Goal: Transaction & Acquisition: Purchase product/service

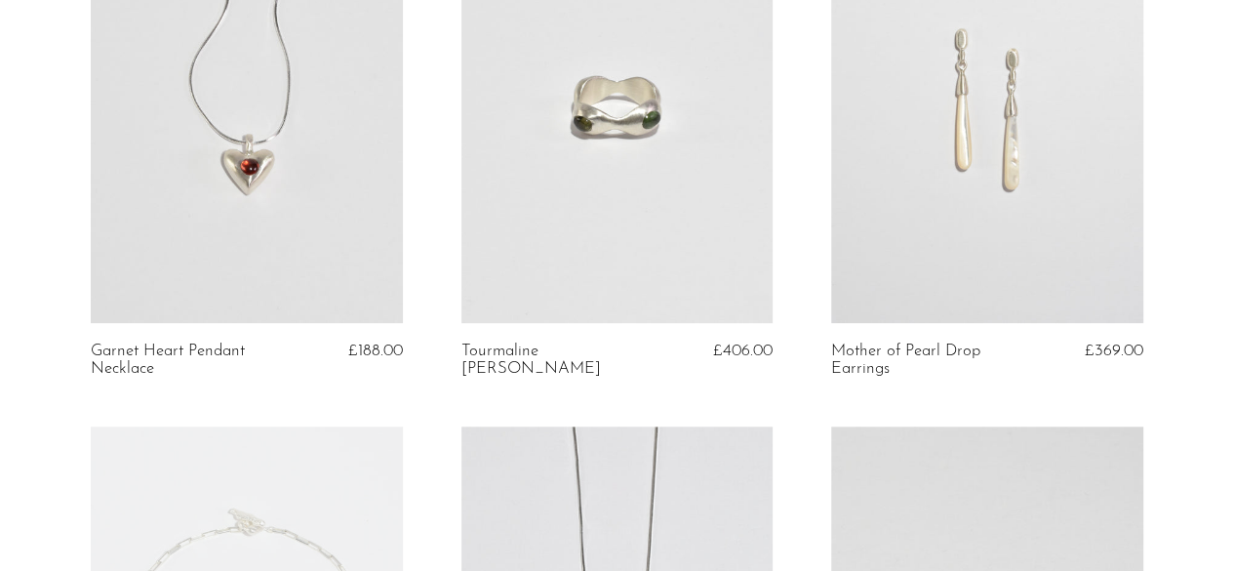
scroll to position [585, 0]
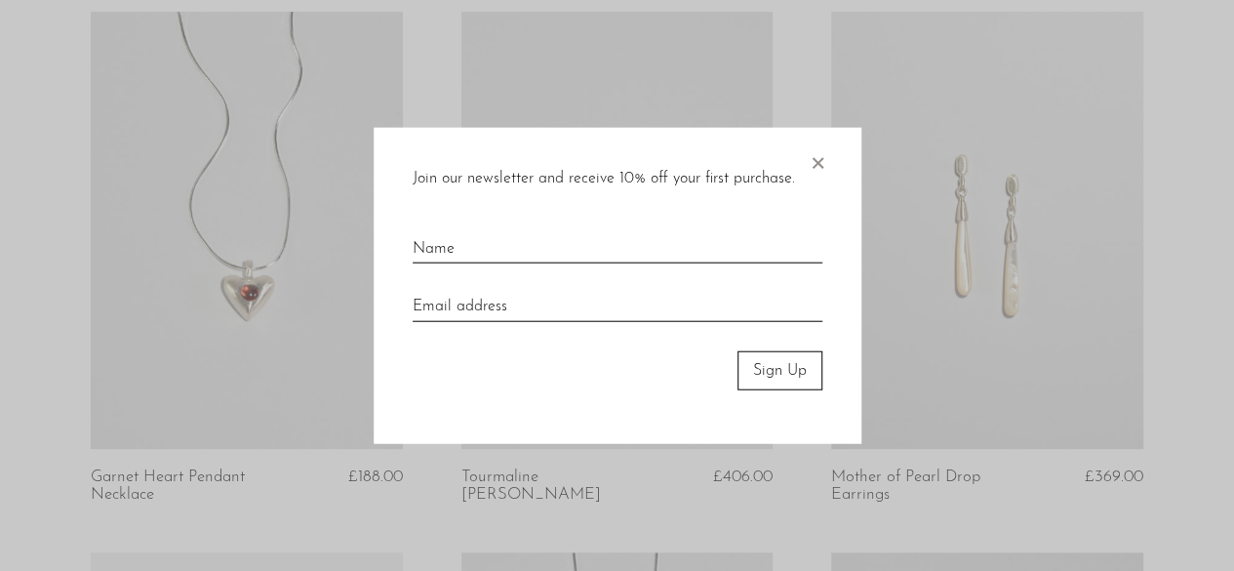
click at [819, 168] on span "×" at bounding box center [818, 158] width 20 height 62
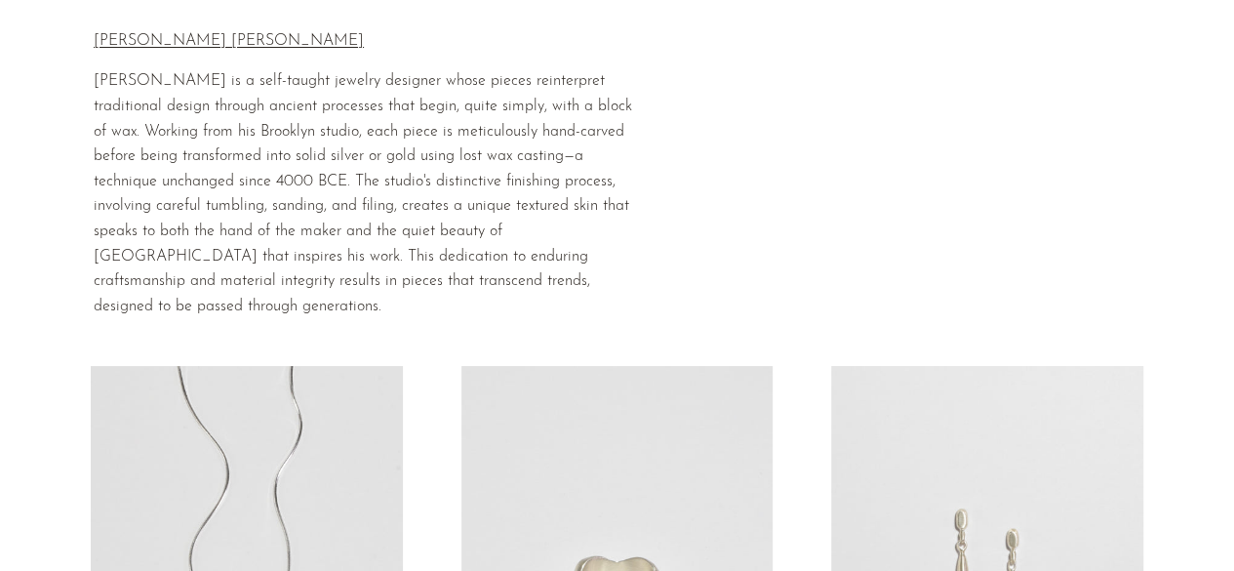
scroll to position [0, 0]
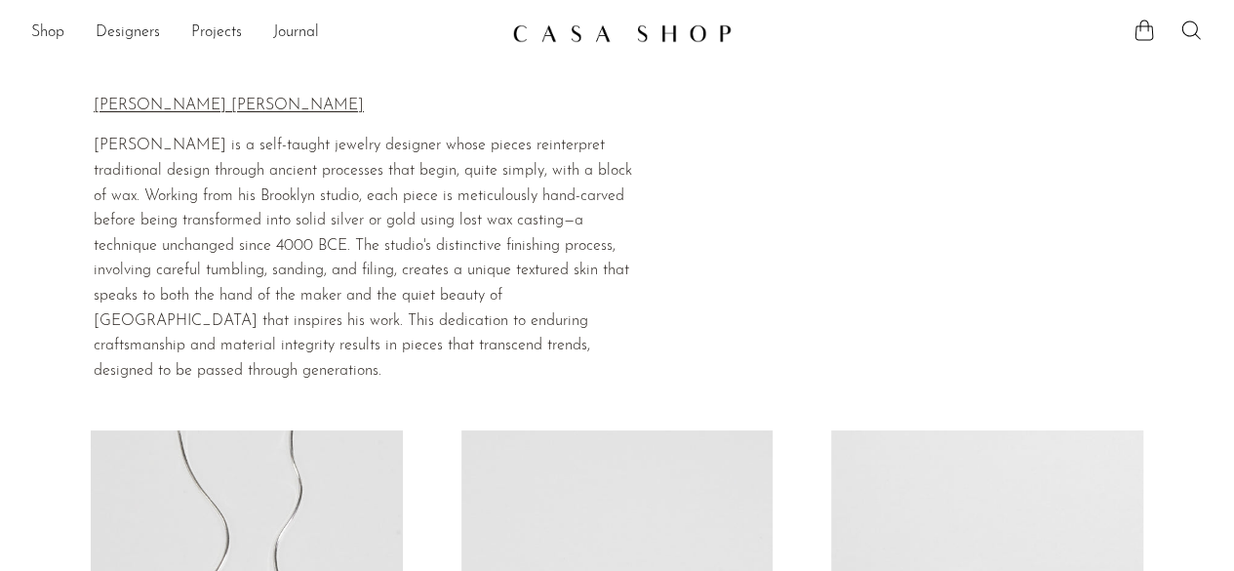
click at [652, 36] on img at bounding box center [621, 33] width 219 height 20
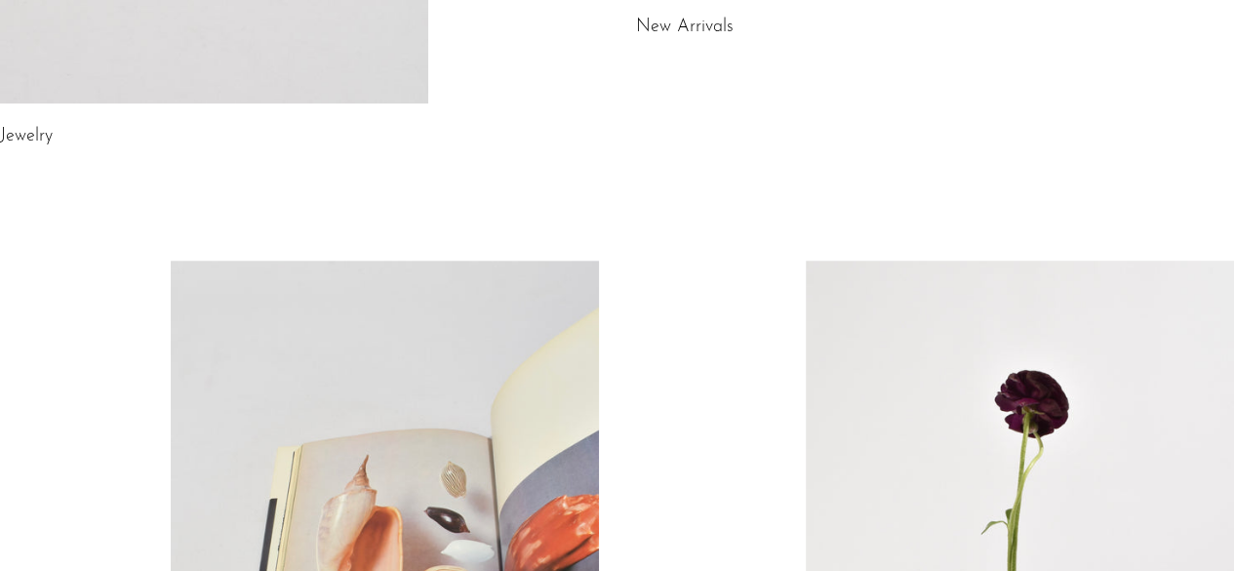
scroll to position [780, 0]
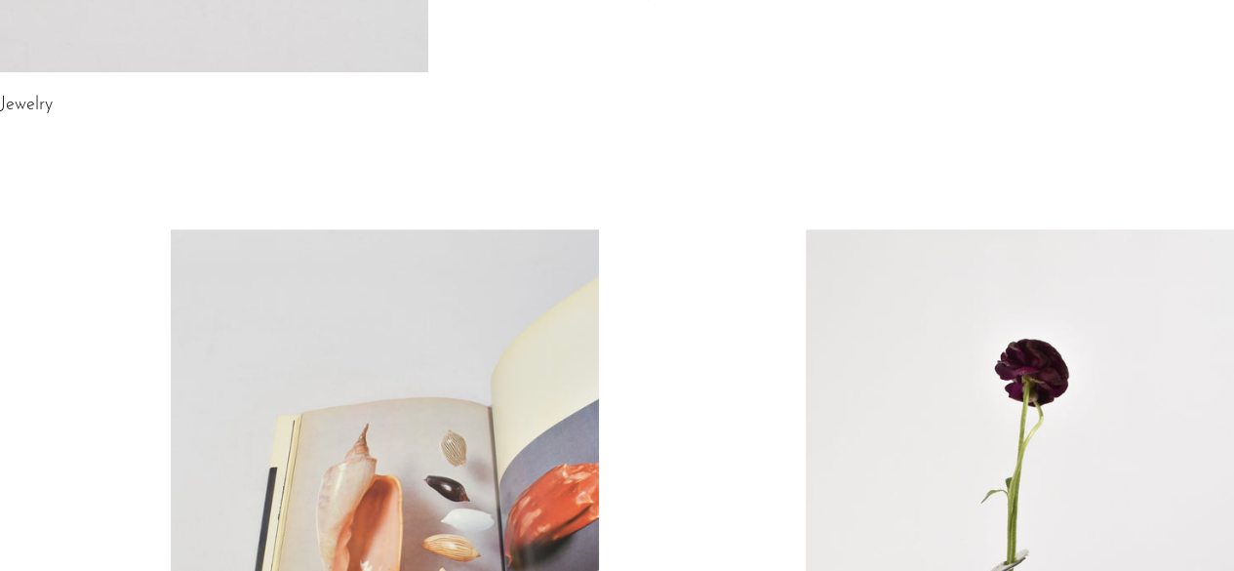
click at [307, 104] on h2 "Jewelry" at bounding box center [214, 106] width 428 height 28
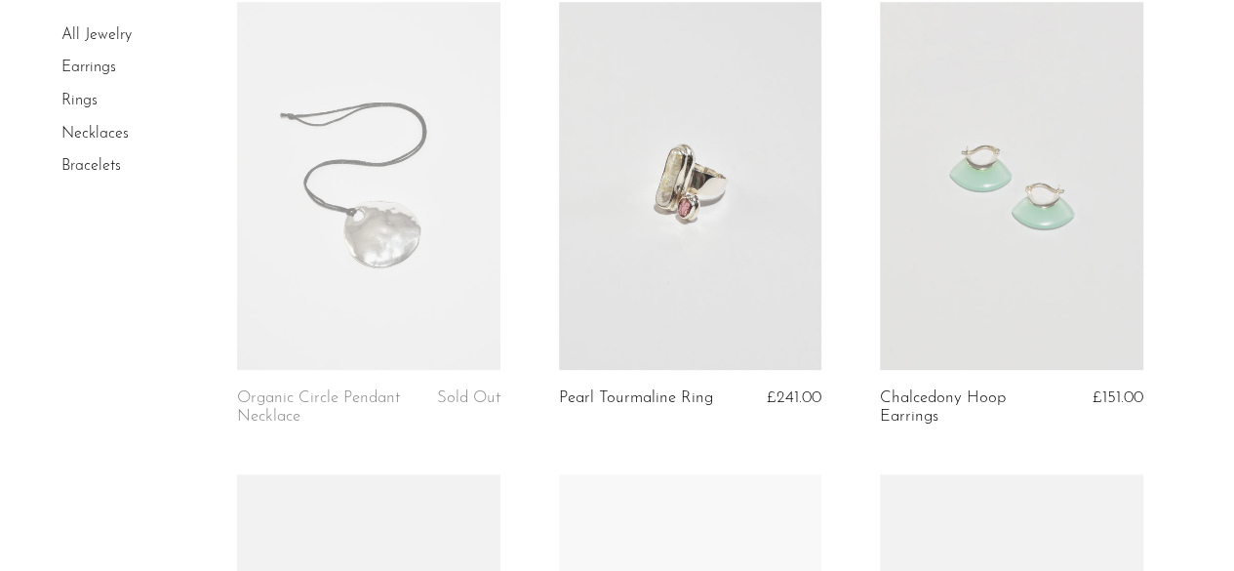
scroll to position [878, 0]
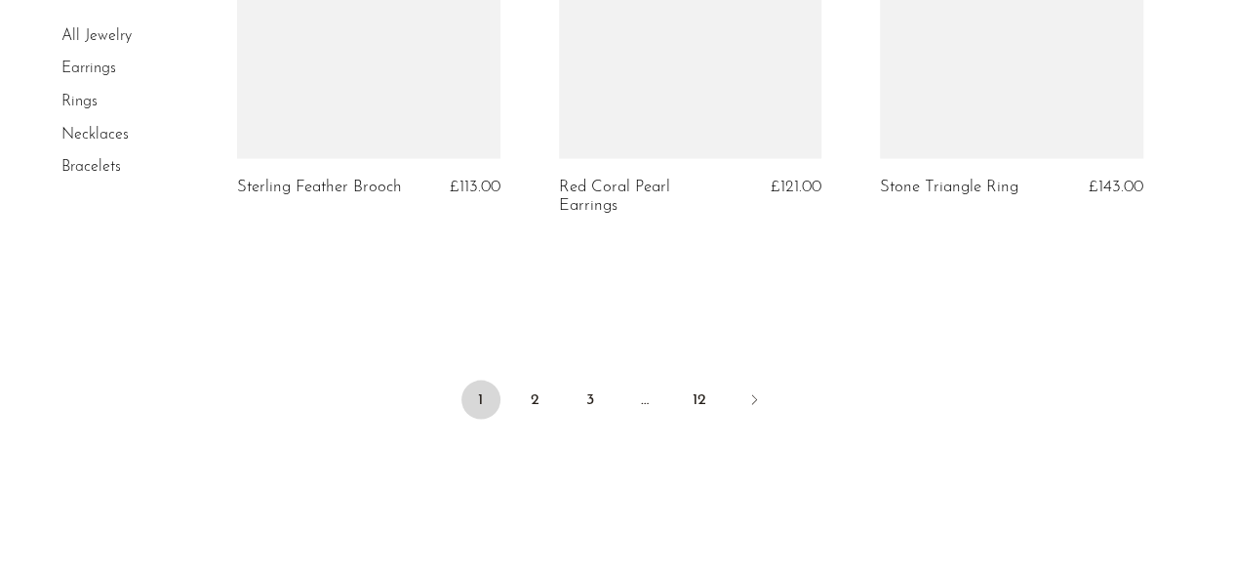
scroll to position [5711, 0]
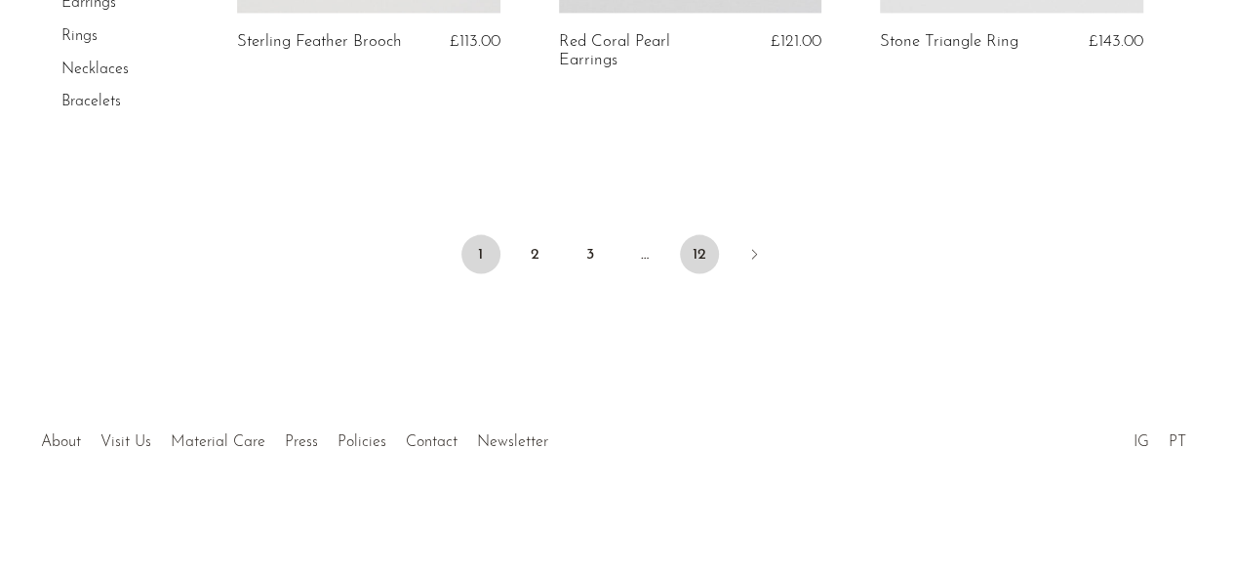
click at [697, 241] on link "12" at bounding box center [699, 254] width 39 height 39
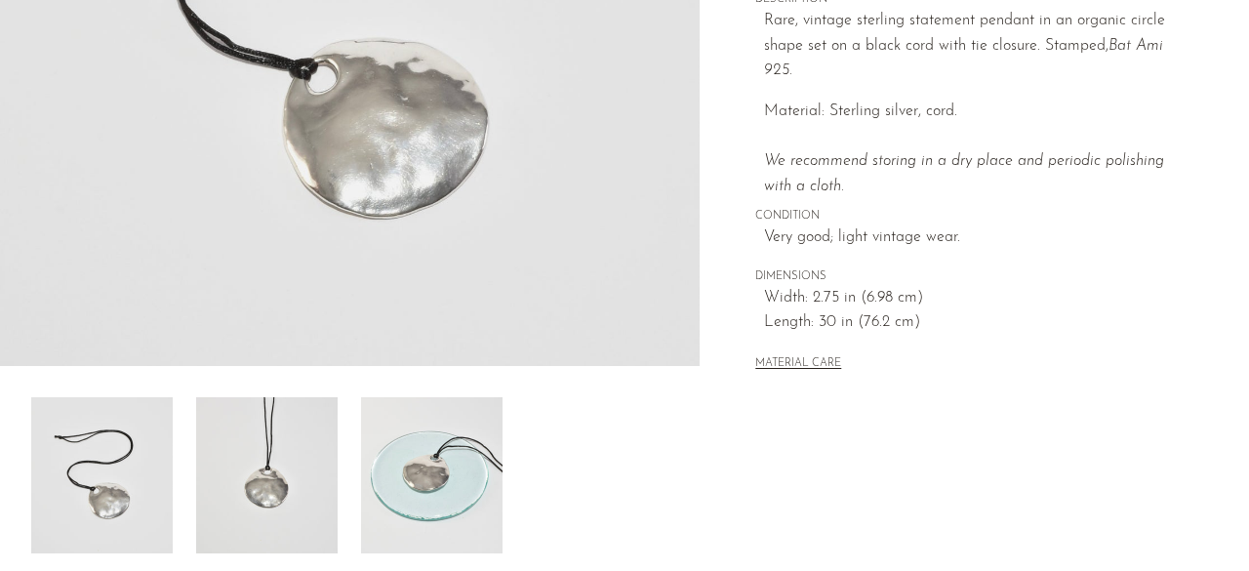
scroll to position [683, 0]
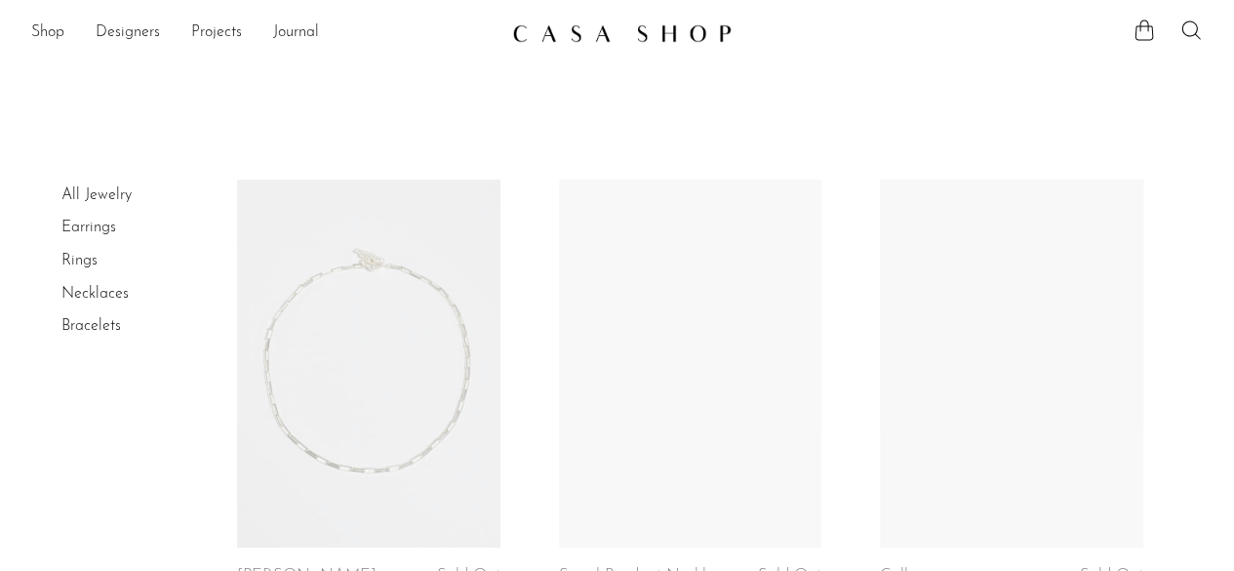
click at [458, 256] on link at bounding box center [368, 363] width 262 height 368
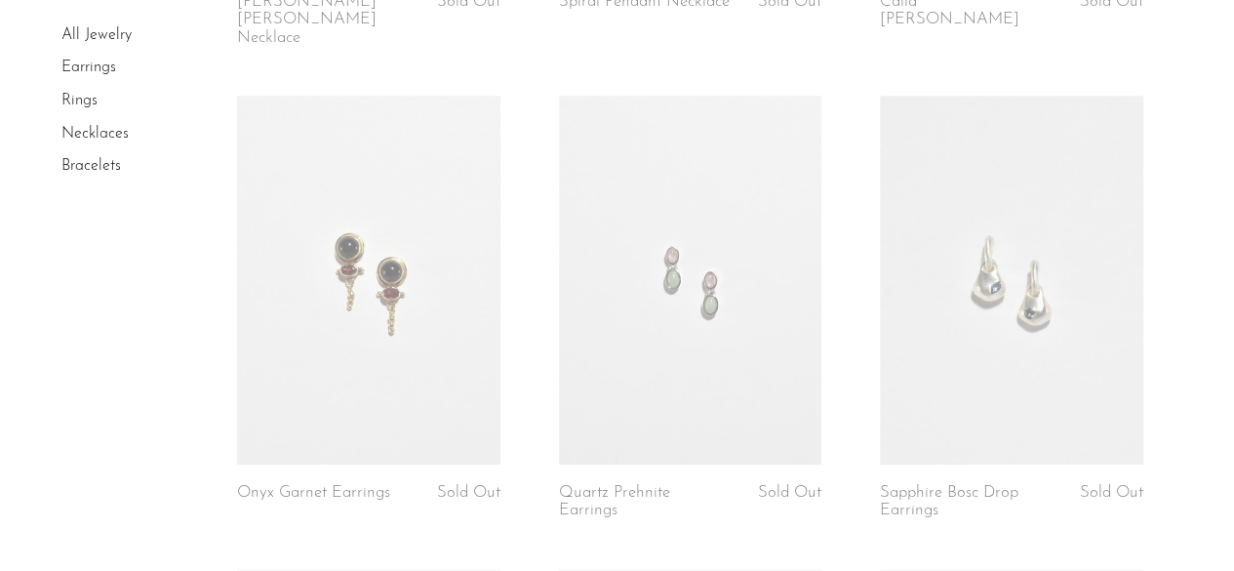
scroll to position [780, 0]
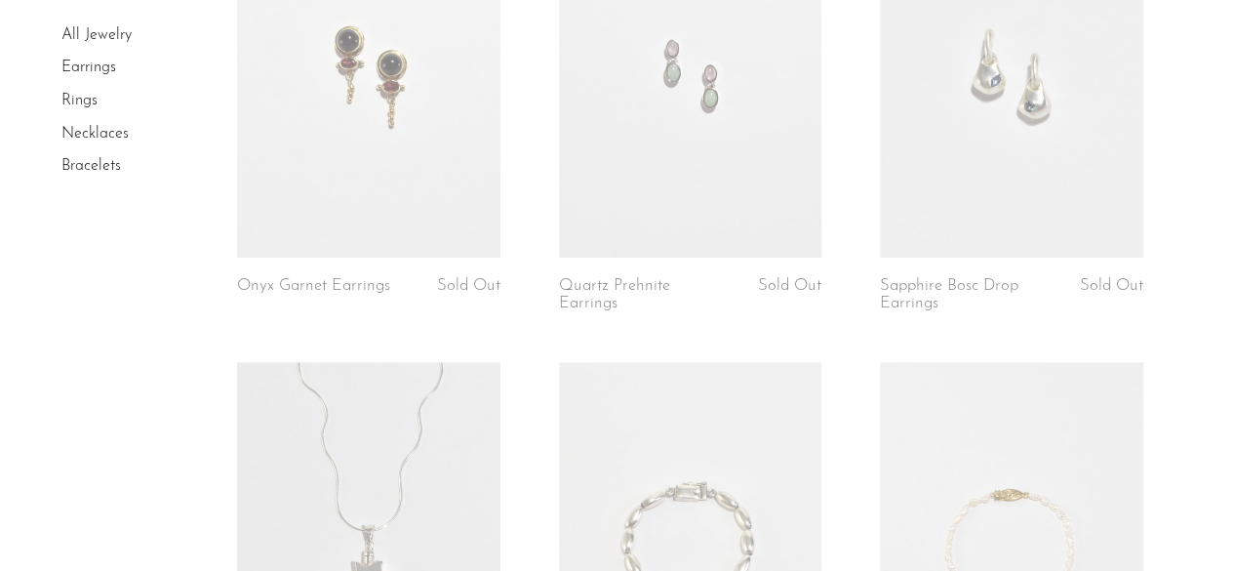
click at [347, 255] on article "Onyx Garnet Earrings Sold Out" at bounding box center [368, 125] width 321 height 472
click at [361, 200] on link at bounding box center [368, 73] width 262 height 368
